Goal: Navigation & Orientation: Go to known website

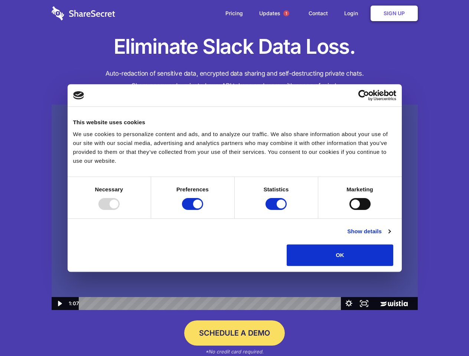
click at [234, 178] on img at bounding box center [235, 208] width 366 height 206
click at [120, 210] on div at bounding box center [108, 204] width 21 height 12
click at [203, 210] on input "Preferences" at bounding box center [192, 204] width 21 height 12
checkbox input "false"
click at [277, 210] on input "Statistics" at bounding box center [275, 204] width 21 height 12
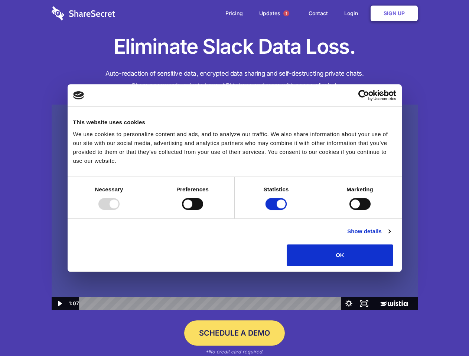
checkbox input "false"
click at [349, 210] on input "Marketing" at bounding box center [359, 204] width 21 height 12
checkbox input "true"
